Goal: Information Seeking & Learning: Learn about a topic

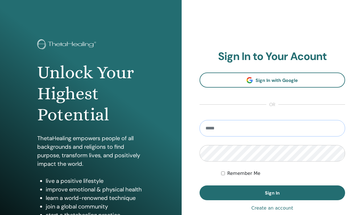
type input "**********"
click at [247, 174] on label "Remember Me" at bounding box center [243, 173] width 33 height 7
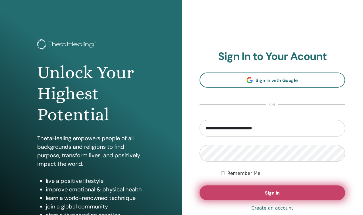
click at [273, 195] on span "Sign In" at bounding box center [272, 193] width 15 height 6
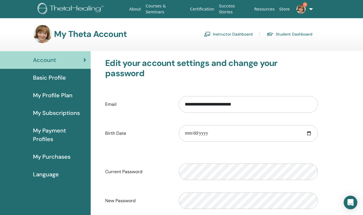
click at [240, 35] on link "Instructor Dashboard" at bounding box center [228, 34] width 49 height 9
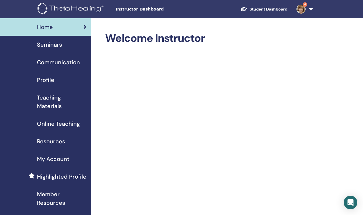
click at [57, 104] on span "Teaching Materials" at bounding box center [61, 101] width 49 height 17
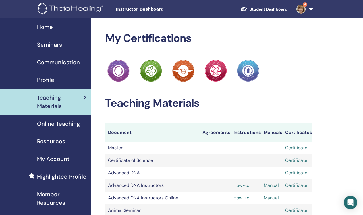
click at [63, 126] on span "Online Teaching" at bounding box center [58, 123] width 43 height 9
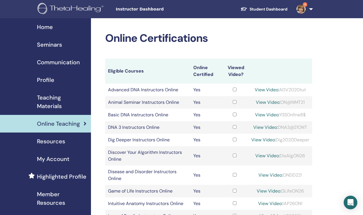
click at [61, 144] on span "Resources" at bounding box center [51, 141] width 28 height 9
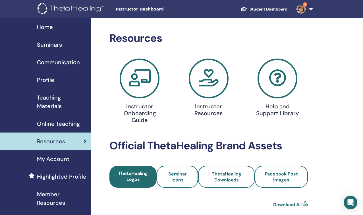
click at [62, 159] on span "My Account" at bounding box center [53, 159] width 32 height 9
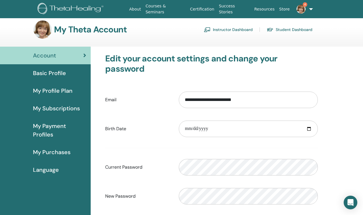
scroll to position [3, 0]
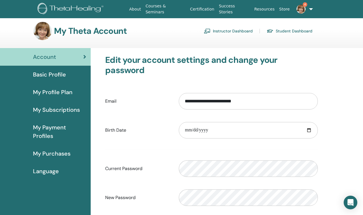
click at [232, 31] on link "Instructor Dashboard" at bounding box center [228, 30] width 49 height 9
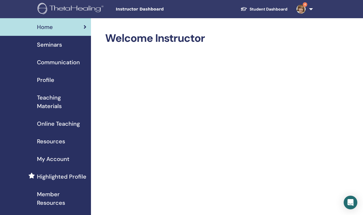
click at [57, 107] on span "Teaching Materials" at bounding box center [61, 101] width 49 height 17
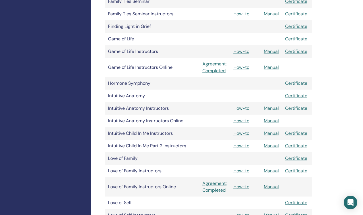
scroll to position [517, 0]
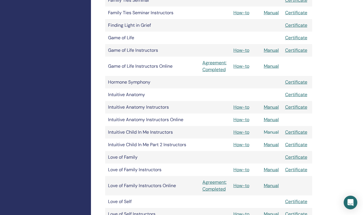
click at [274, 133] on link "Manual" at bounding box center [271, 132] width 15 height 6
